Goal: Navigation & Orientation: Find specific page/section

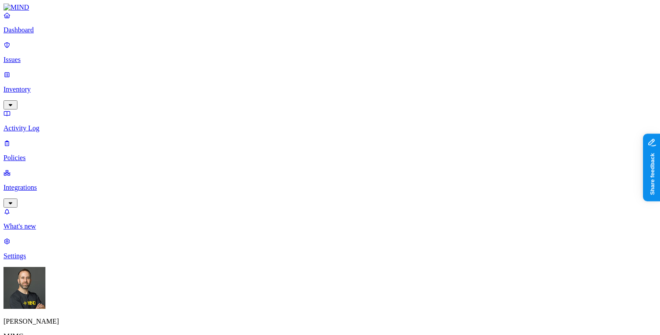
click at [84, 320] on html "Dashboard Issues Inventory Activity Log Policies Integrations What's new 1 Sett…" at bounding box center [330, 267] width 660 height 534
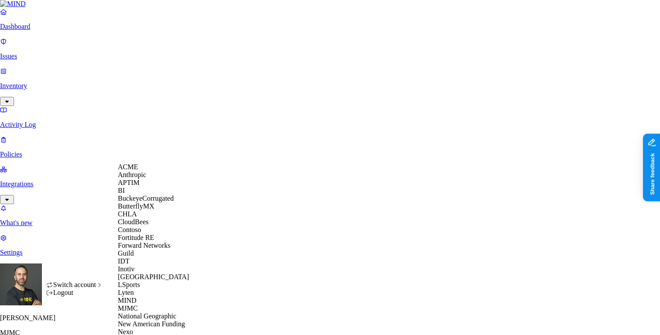
click at [136, 226] on span "CloudBees" at bounding box center [133, 221] width 31 height 7
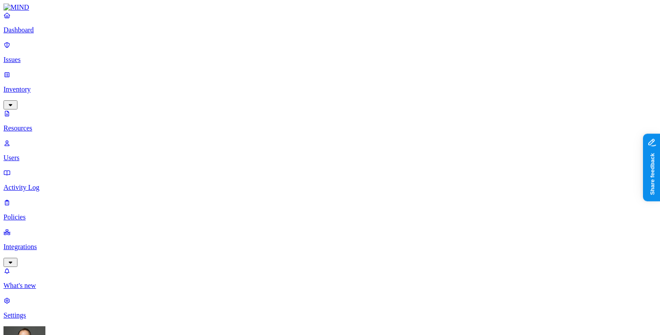
click at [31, 34] on p "Dashboard" at bounding box center [329, 30] width 653 height 8
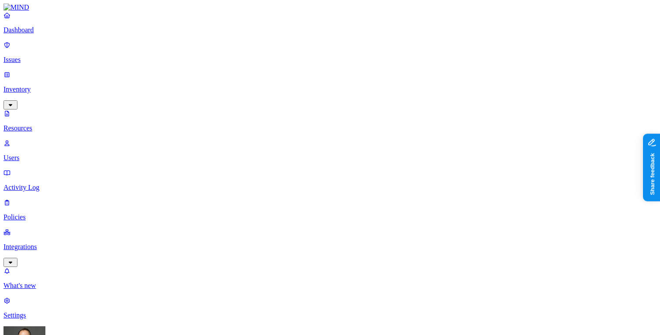
click at [25, 34] on p "Dashboard" at bounding box center [329, 30] width 653 height 8
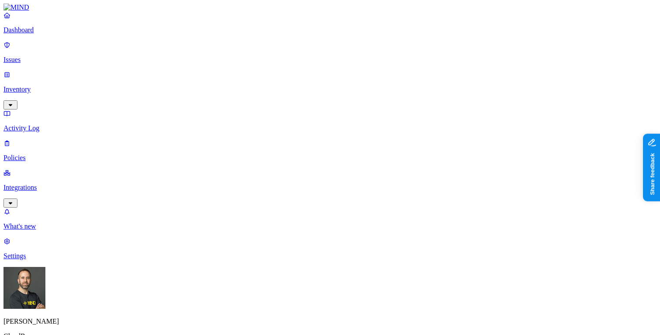
click at [45, 154] on p "Policies" at bounding box center [329, 158] width 653 height 8
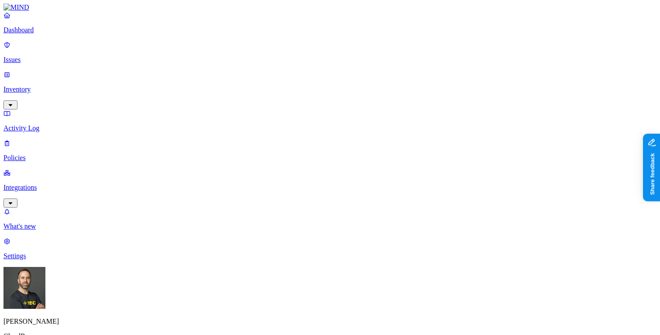
click at [50, 34] on p "Dashboard" at bounding box center [329, 30] width 653 height 8
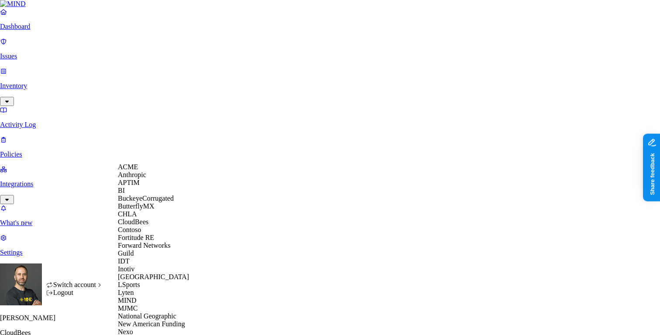
scroll to position [283, 0]
click at [153, 320] on span "New American Funding" at bounding box center [151, 323] width 67 height 7
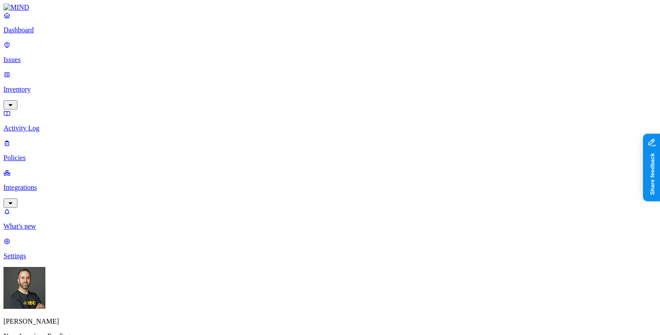
click at [63, 154] on p "Policies" at bounding box center [329, 158] width 653 height 8
click at [52, 34] on p "Dashboard" at bounding box center [329, 30] width 653 height 8
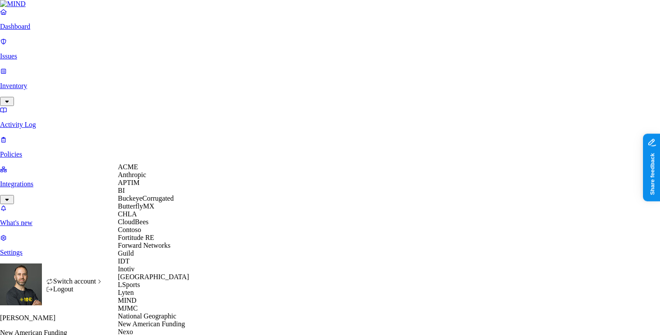
click at [145, 202] on span "BuckeyeCorrugated" at bounding box center [146, 198] width 56 height 7
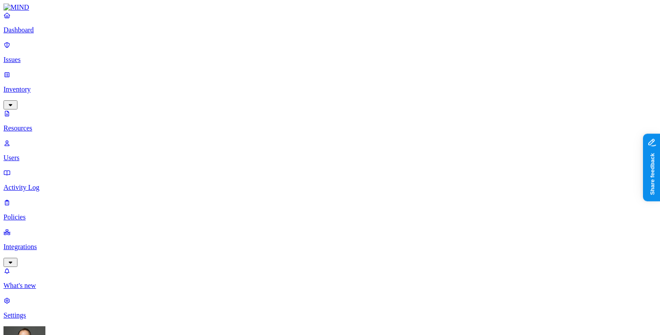
click at [50, 34] on p "Dashboard" at bounding box center [329, 30] width 653 height 8
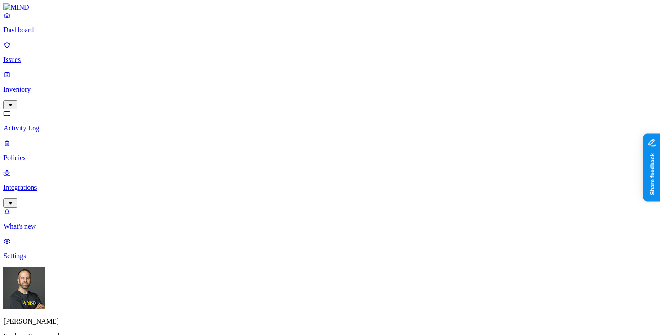
click at [61, 184] on p "Integrations" at bounding box center [329, 188] width 653 height 8
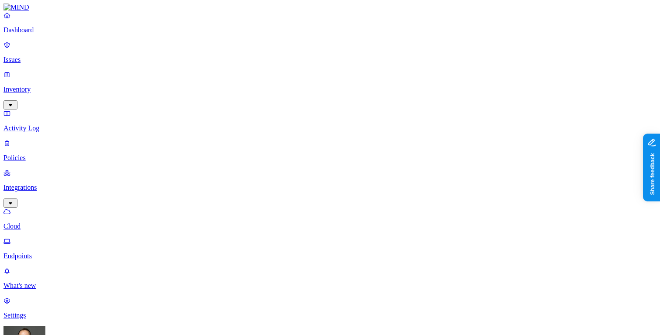
click at [50, 252] on p "Endpoints" at bounding box center [329, 256] width 653 height 8
click at [48, 34] on p "Dashboard" at bounding box center [329, 30] width 653 height 8
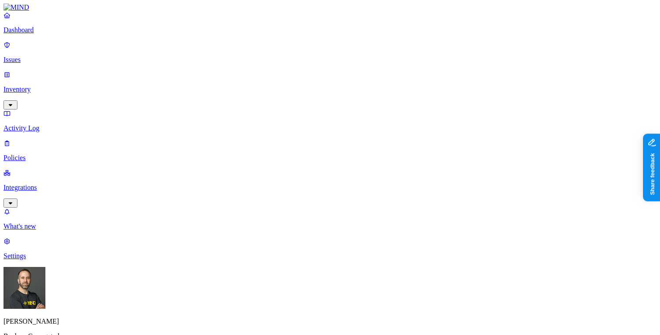
click at [36, 184] on p "Integrations" at bounding box center [329, 188] width 653 height 8
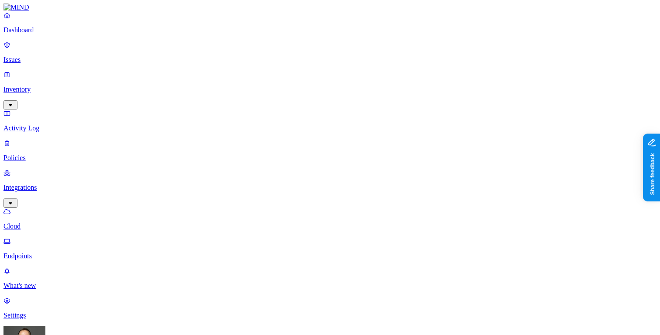
click at [36, 252] on p "Endpoints" at bounding box center [329, 256] width 653 height 8
click at [66, 34] on p "Dashboard" at bounding box center [329, 30] width 653 height 8
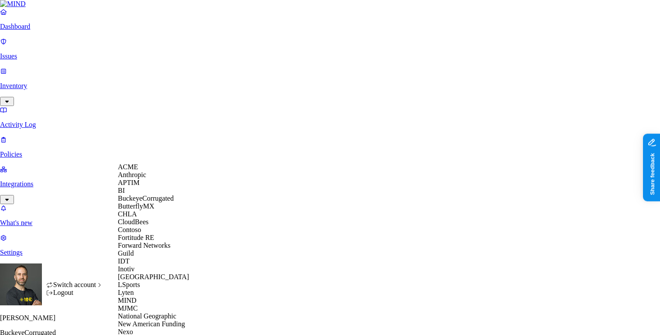
scroll to position [190, 0]
click at [134, 289] on span "Lyten" at bounding box center [126, 292] width 16 height 7
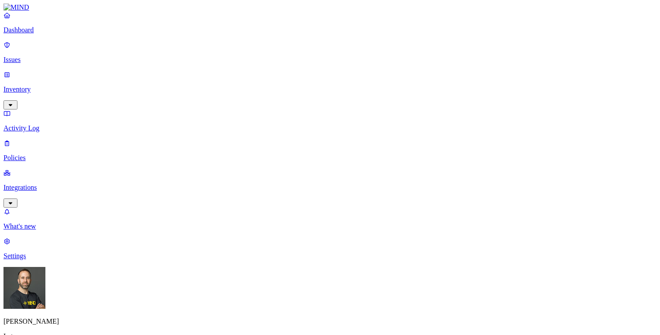
click at [41, 260] on p "Settings" at bounding box center [329, 256] width 653 height 8
click at [45, 59] on link "Issues" at bounding box center [329, 52] width 653 height 23
click at [44, 34] on p "Dashboard" at bounding box center [329, 30] width 653 height 8
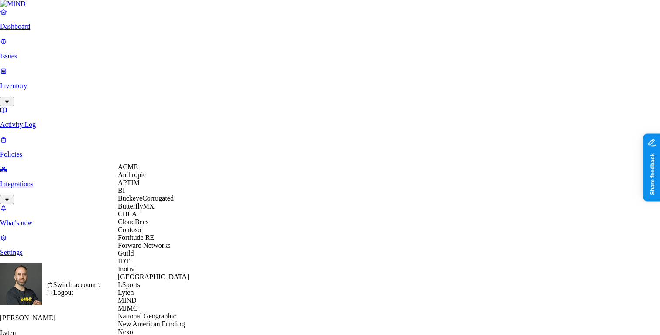
scroll to position [96, 0]
click at [143, 273] on div "Inotiv" at bounding box center [160, 269] width 85 height 8
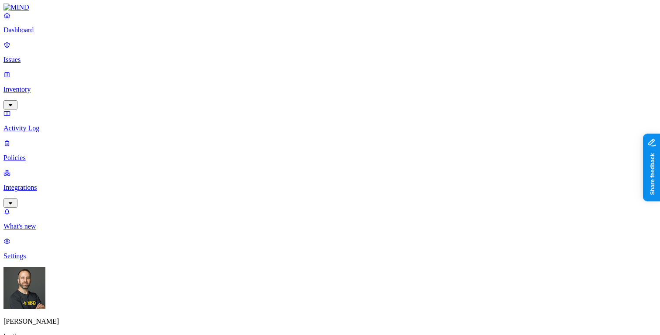
click at [47, 184] on p "Integrations" at bounding box center [329, 188] width 653 height 8
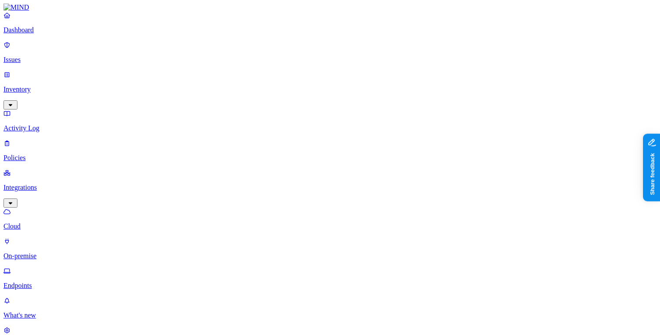
click at [45, 282] on p "Endpoints" at bounding box center [329, 286] width 653 height 8
click at [55, 34] on p "Dashboard" at bounding box center [329, 30] width 653 height 8
